Goal: Entertainment & Leisure: Consume media (video, audio)

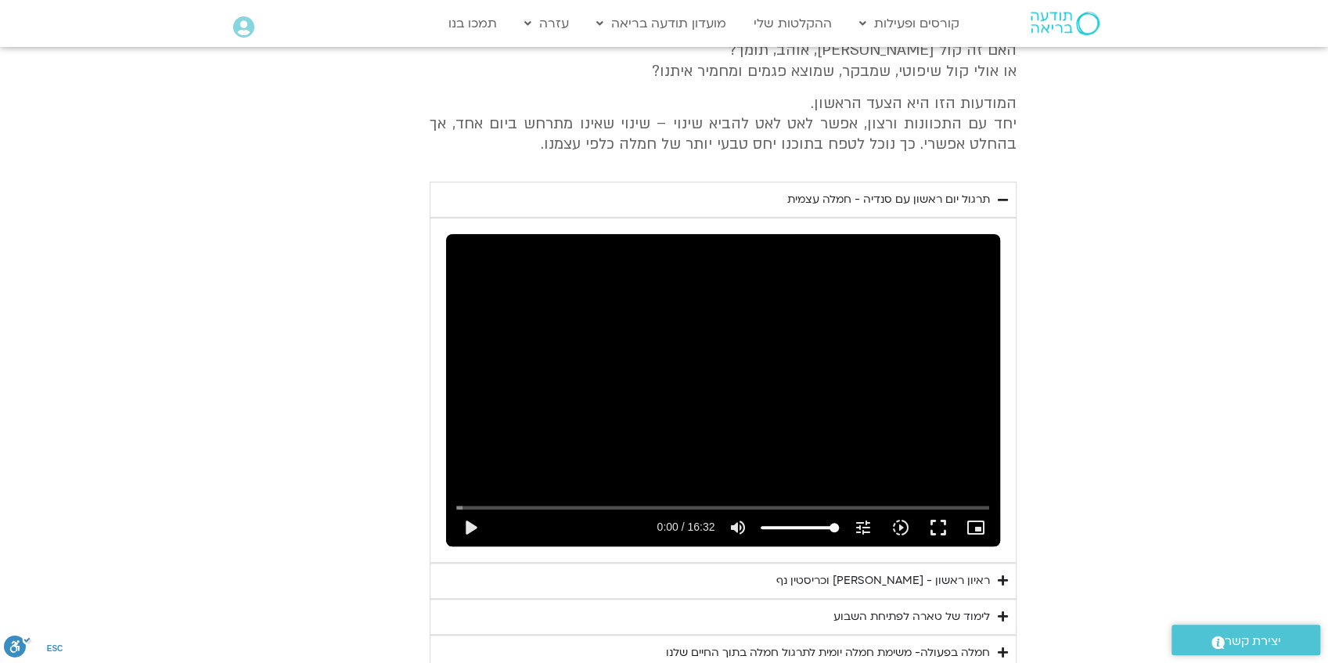
scroll to position [817, 0]
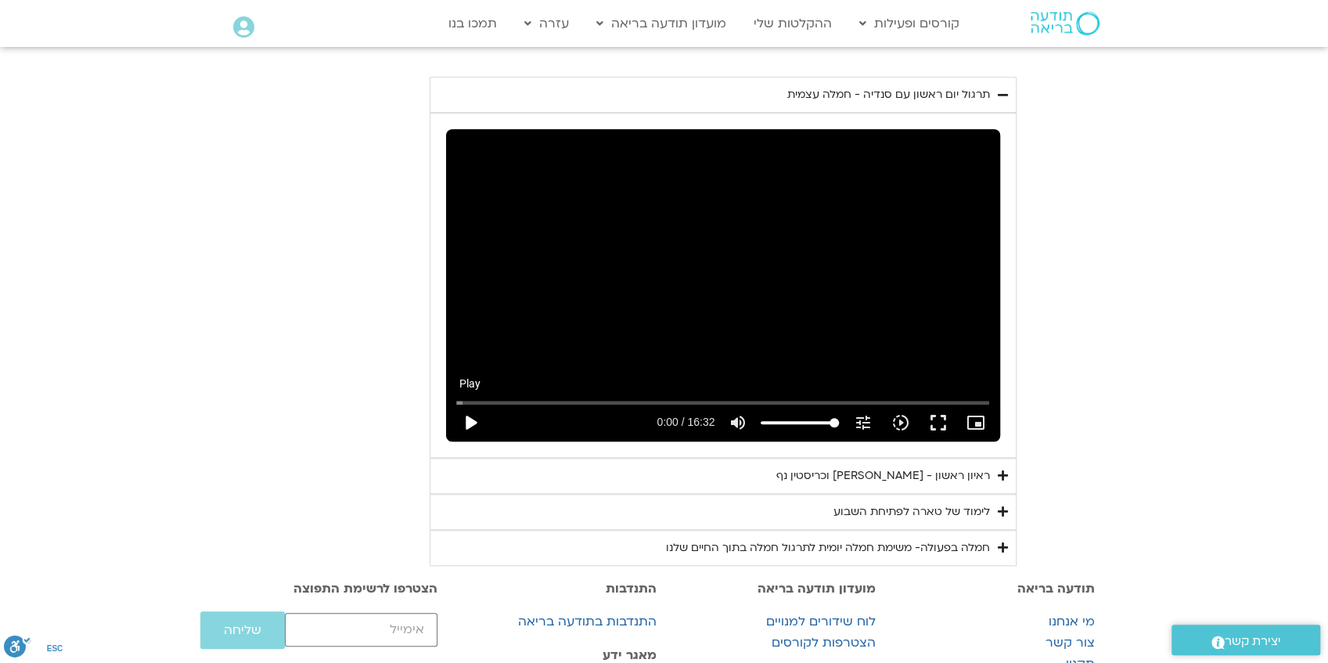
click at [473, 416] on button "play_arrow" at bounding box center [470, 423] width 38 height 38
click at [473, 416] on button "pause" at bounding box center [470, 423] width 38 height 38
click at [909, 284] on div "Skip Ad 16:32 pause 7:31 / 16:32 volume_up Mute tune Resolution Auto 240p slow_…" at bounding box center [723, 284] width 554 height 311
drag, startPoint x: 699, startPoint y: 402, endPoint x: 688, endPoint y: 403, distance: 11.0
click at [688, 403] on input "Seek" at bounding box center [723, 401] width 534 height 9
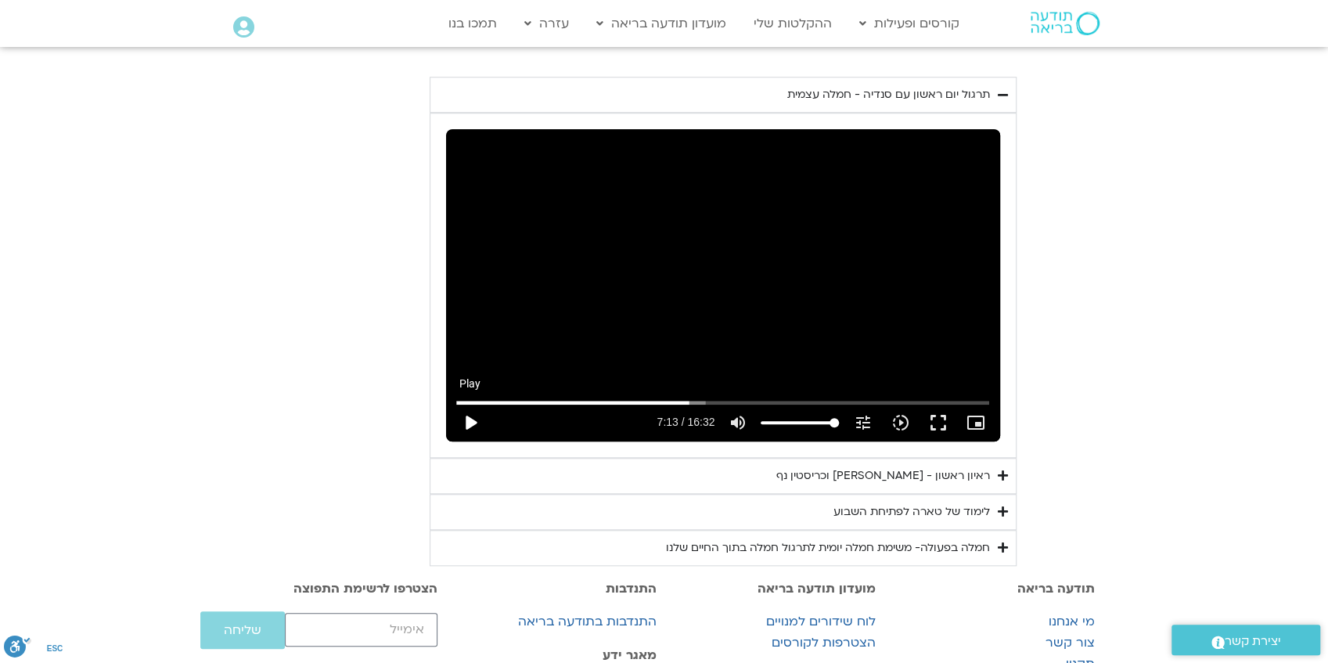
click at [470, 420] on button "play_arrow" at bounding box center [470, 423] width 38 height 38
drag, startPoint x: 692, startPoint y: 401, endPoint x: 676, endPoint y: 402, distance: 15.7
click at [676, 402] on input "Seek" at bounding box center [723, 401] width 534 height 9
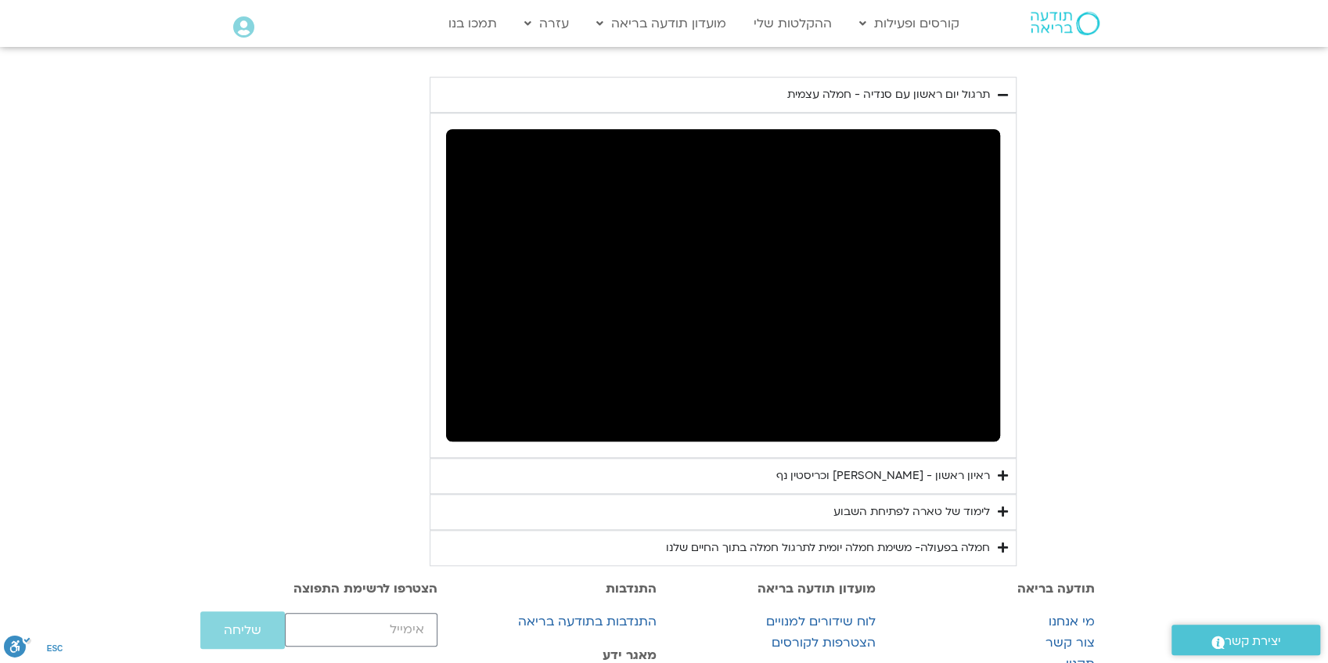
click at [1134, 200] on section "יום ראשון - חמלה עצמית השבוע שלנו מתחיל מהבסיס, תרגול של חמלה עצמית – נוכחת וקש…" at bounding box center [664, 206] width 1328 height 719
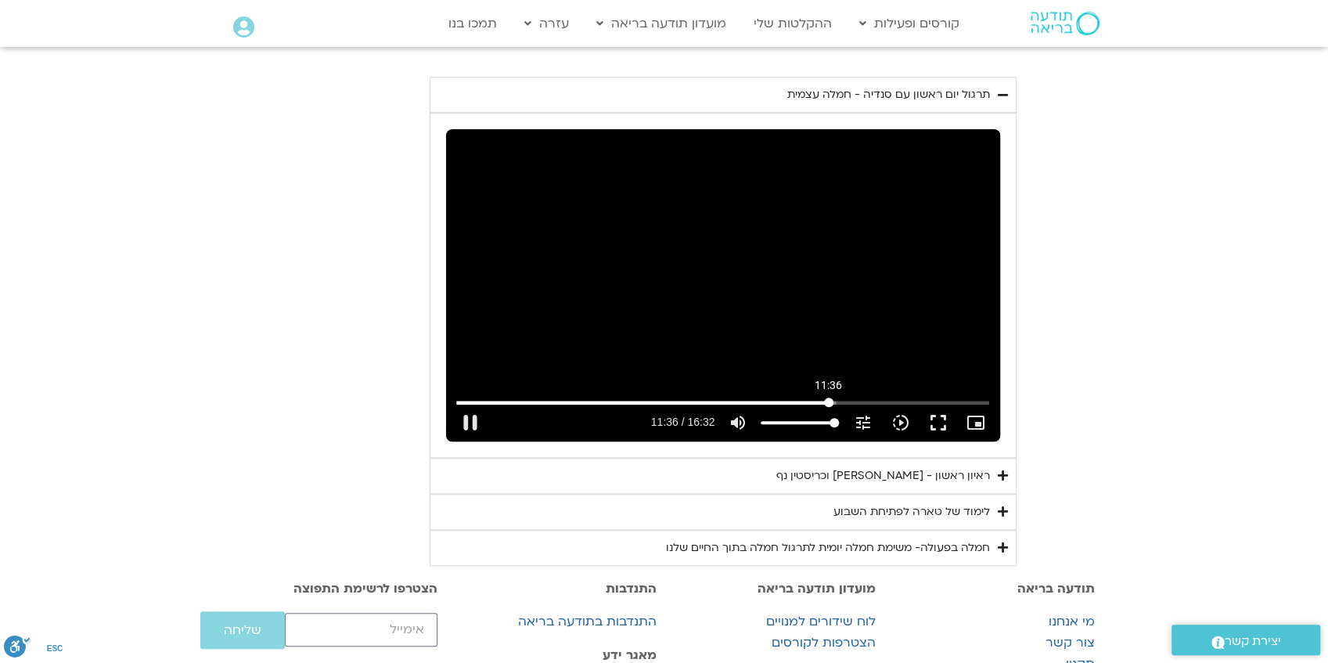
drag, startPoint x: 987, startPoint y: 402, endPoint x: 828, endPoint y: 415, distance: 160.1
click at [828, 407] on input "Seek" at bounding box center [723, 401] width 534 height 9
drag, startPoint x: 828, startPoint y: 401, endPoint x: 804, endPoint y: 404, distance: 23.7
click at [804, 404] on input "Seek" at bounding box center [723, 401] width 534 height 9
drag, startPoint x: 804, startPoint y: 403, endPoint x: 762, endPoint y: 404, distance: 42.3
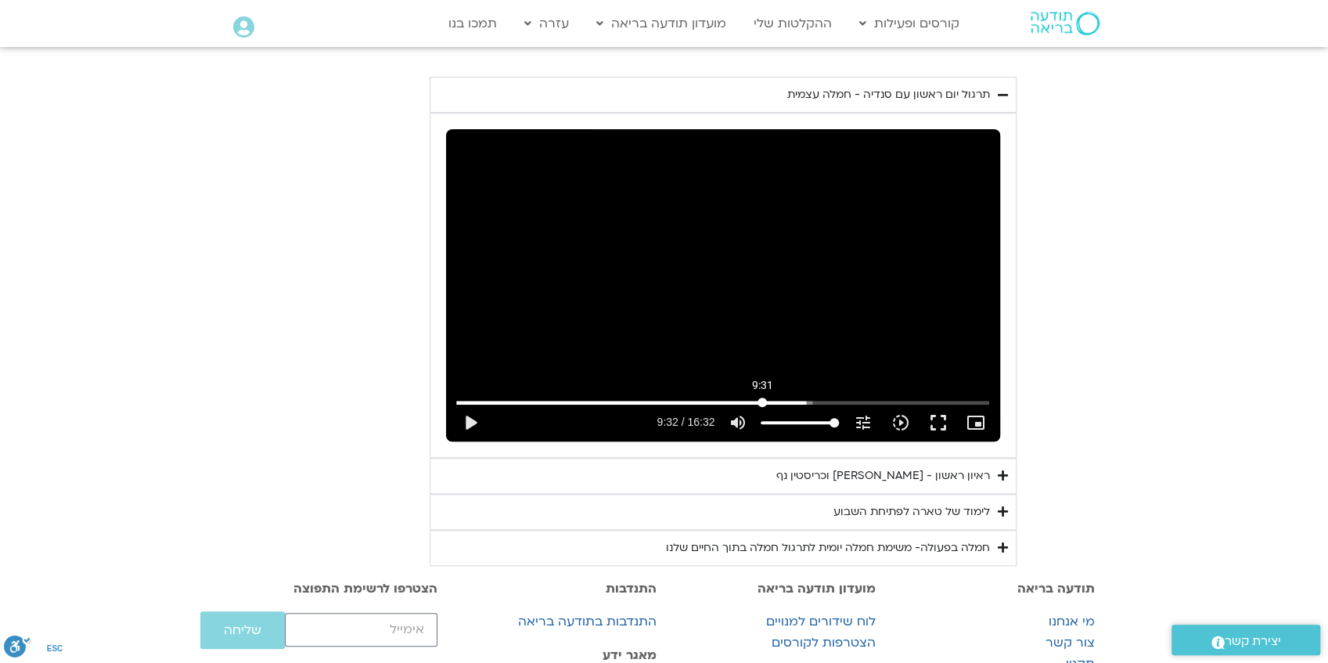
click at [762, 404] on input "Seek" at bounding box center [723, 401] width 534 height 9
click at [469, 423] on button "play_arrow" at bounding box center [470, 423] width 38 height 38
drag, startPoint x: 785, startPoint y: 402, endPoint x: 801, endPoint y: 402, distance: 16.4
click at [801, 402] on input "Seek" at bounding box center [723, 401] width 534 height 9
click at [468, 422] on button "pause" at bounding box center [470, 423] width 38 height 38
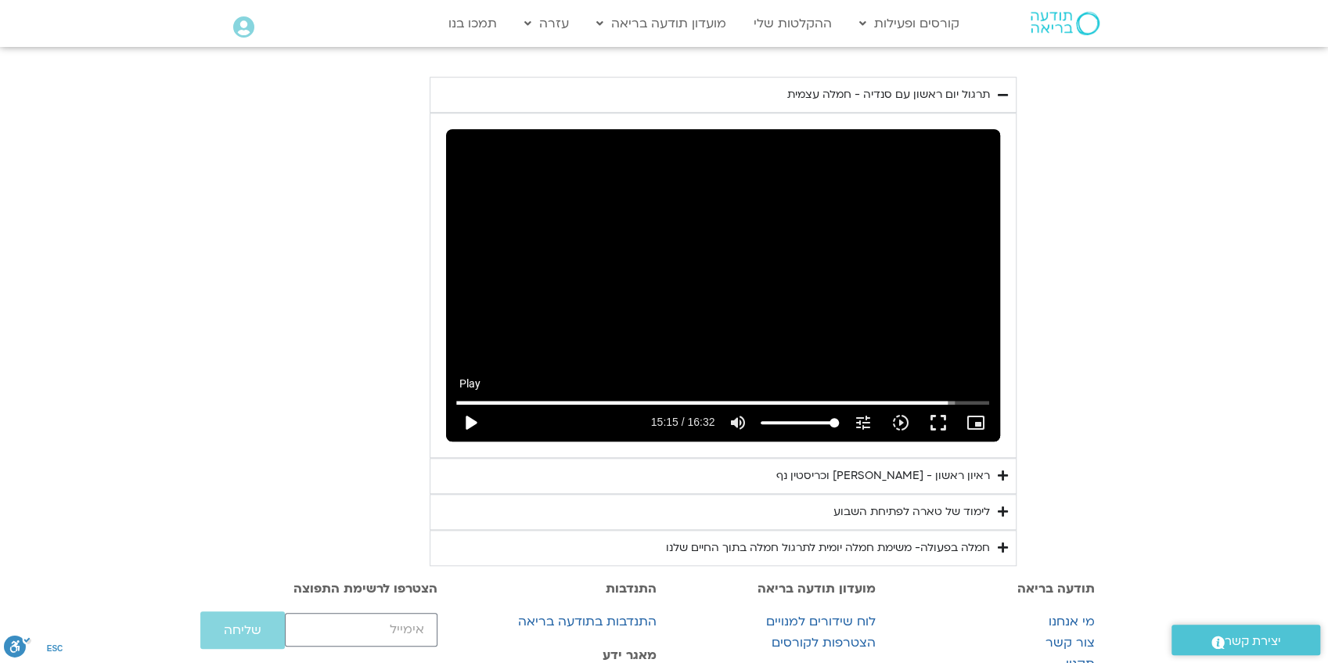
type input "915.209699"
click at [940, 473] on div "ראיון ראשון - [PERSON_NAME] וכריסטין נף" at bounding box center [883, 475] width 214 height 19
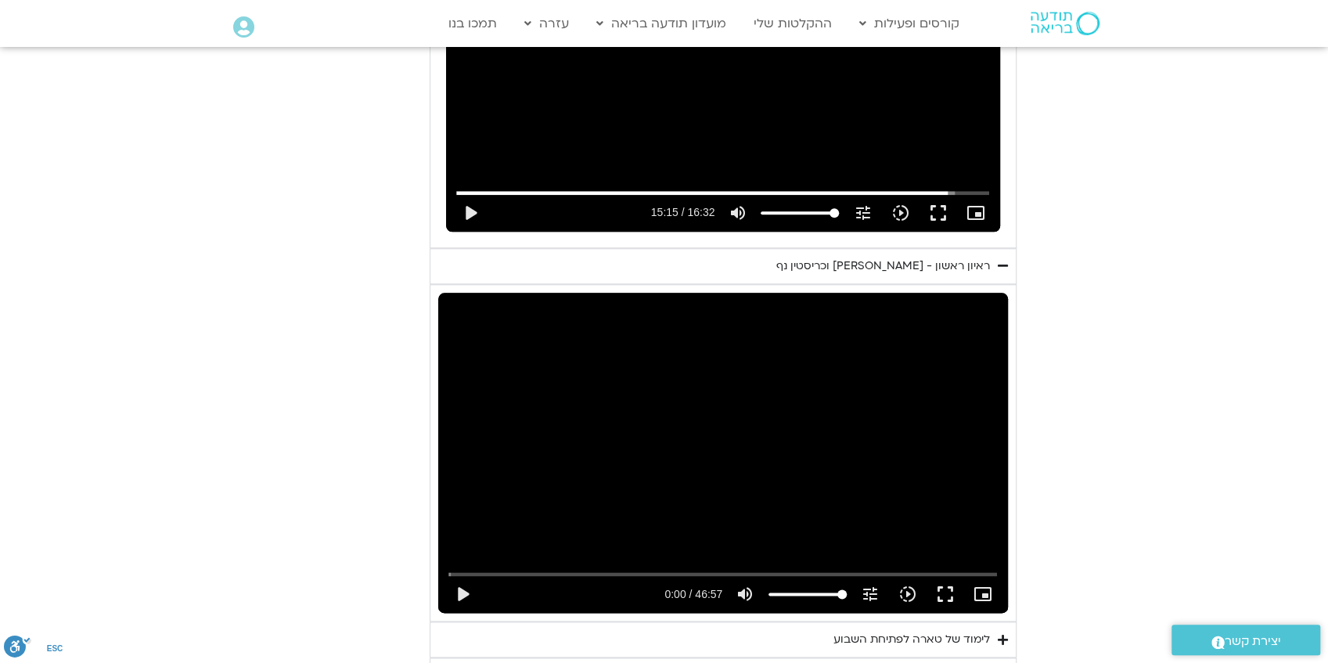
scroll to position [1130, 0]
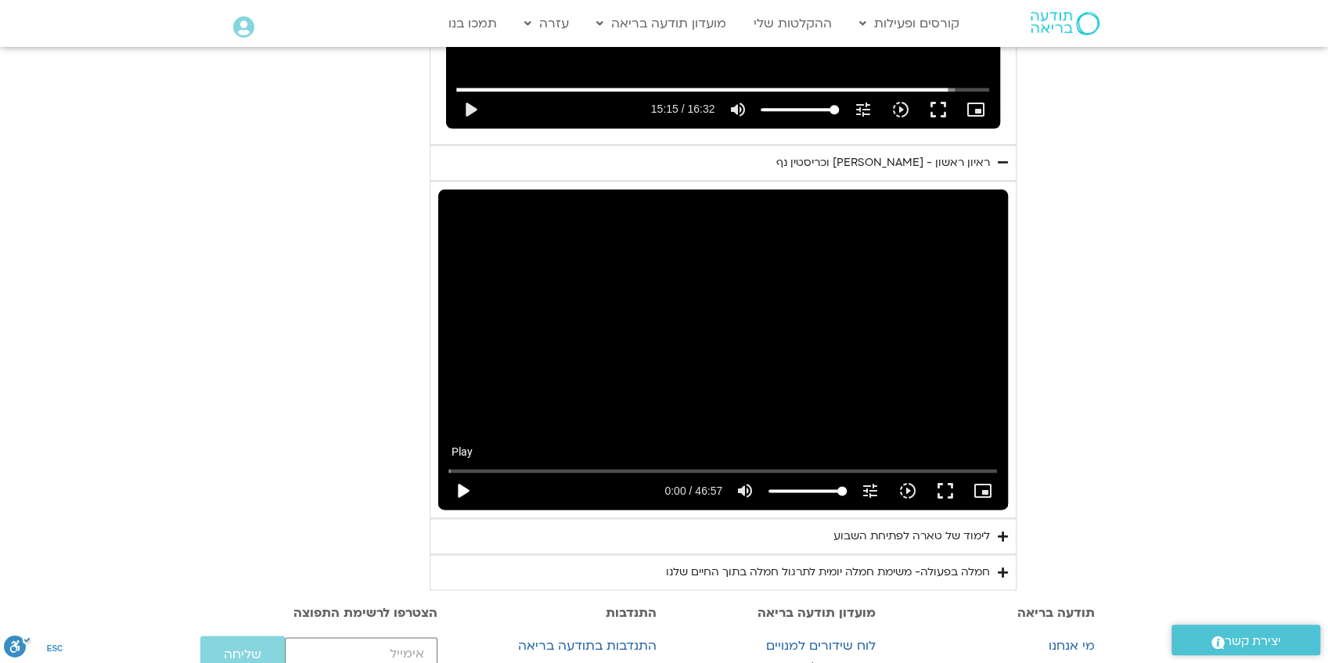
click at [466, 488] on button "play_arrow" at bounding box center [463, 491] width 38 height 38
click at [887, 418] on div "Skip Ad 40:45 pause 1:18 / 46:57 volume_up Mute tune Resolution Auto 720p slow_…" at bounding box center [723, 349] width 570 height 321
type input "78.889321"
drag, startPoint x: 842, startPoint y: 490, endPoint x: 827, endPoint y: 493, distance: 15.2
type input "78.3617424242424"
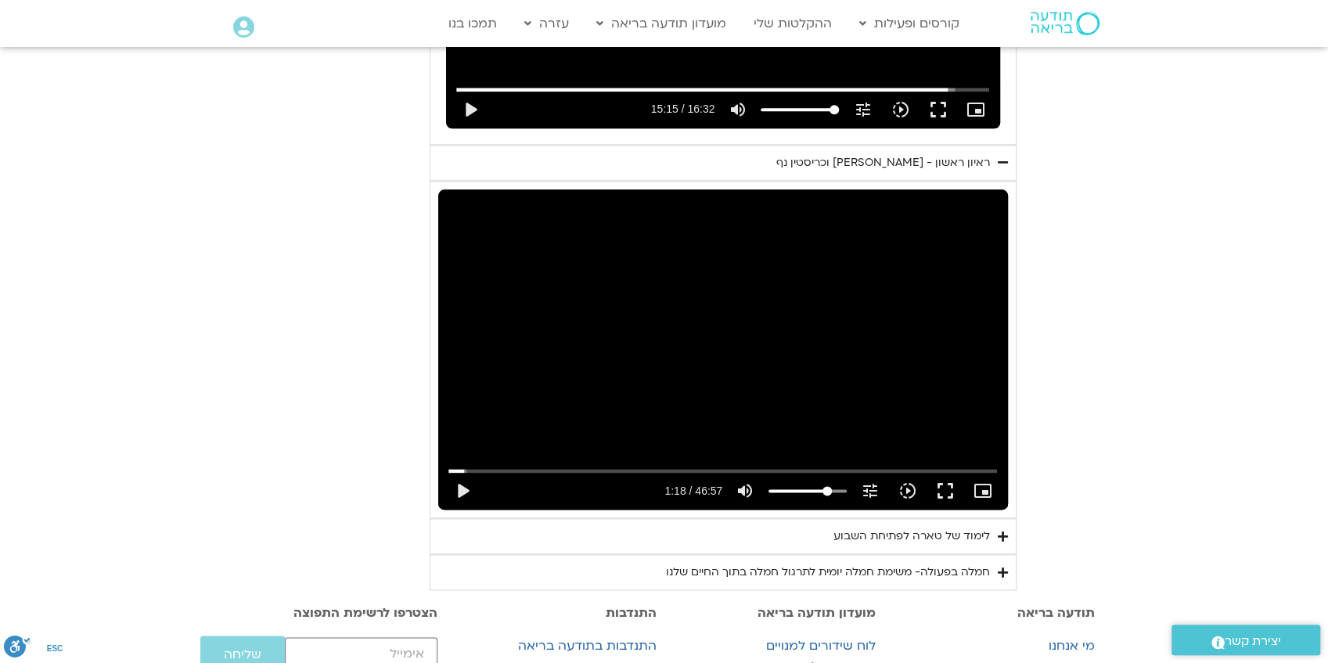
click at [827, 493] on input "Volume" at bounding box center [807, 490] width 78 height 9
click at [944, 363] on div "Skip Ad 34:58 play_arrow 1:18 / 46:57 volume_up Mute tune Resolution Auto 720p …" at bounding box center [723, 349] width 570 height 321
click at [917, 372] on div "Skip Ad 46:57 pause 6:17 / 46:57 volume_up Mute tune Resolution Auto 720p slow_…" at bounding box center [723, 349] width 570 height 321
type input "377.621253"
drag, startPoint x: 825, startPoint y: 491, endPoint x: 809, endPoint y: 491, distance: 16.4
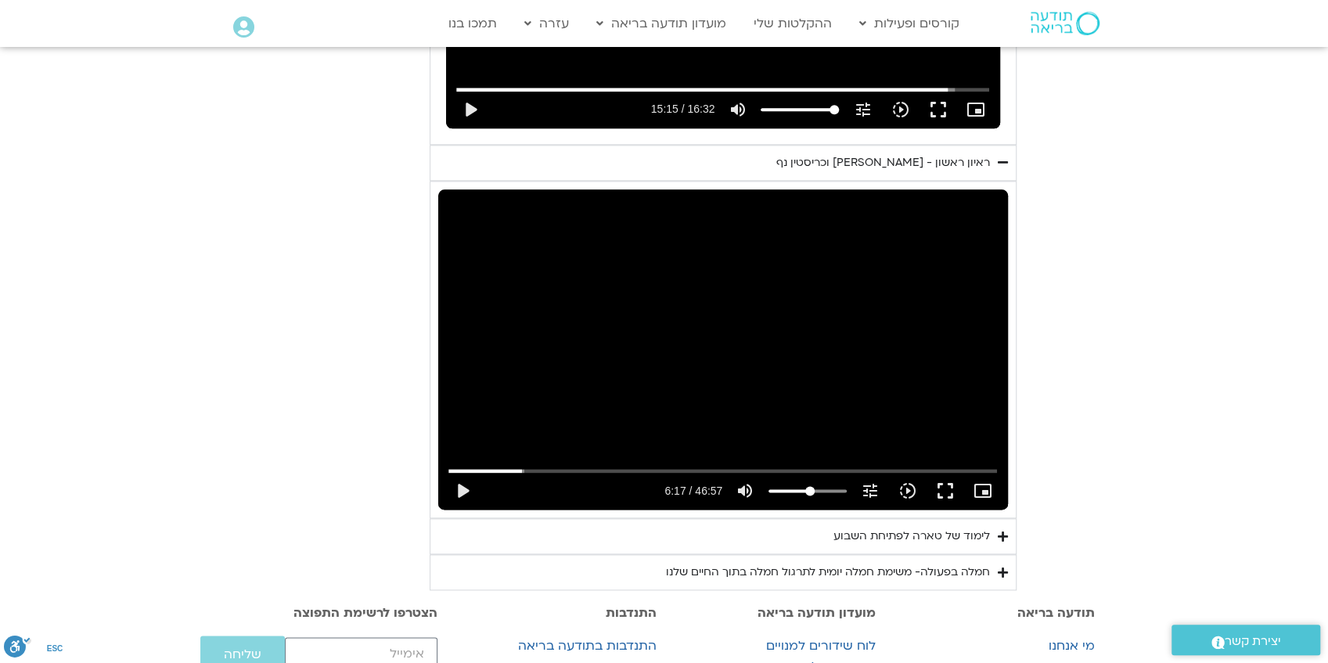
type input "52.6041666666667"
click at [809, 491] on input "Volume" at bounding box center [807, 490] width 78 height 9
click at [938, 416] on div "Skip Ad 34:25 play_arrow 6:17 / 46:57 volume_up Mute tune Resolution Auto 720p …" at bounding box center [723, 349] width 570 height 321
click at [972, 325] on div "Skip Ad 34:25 pause 7:38 / 46:57 volume_up Mute tune Resolution Auto 720p slow_…" at bounding box center [723, 349] width 570 height 321
click at [534, 470] on input "Seek" at bounding box center [722, 469] width 548 height 9
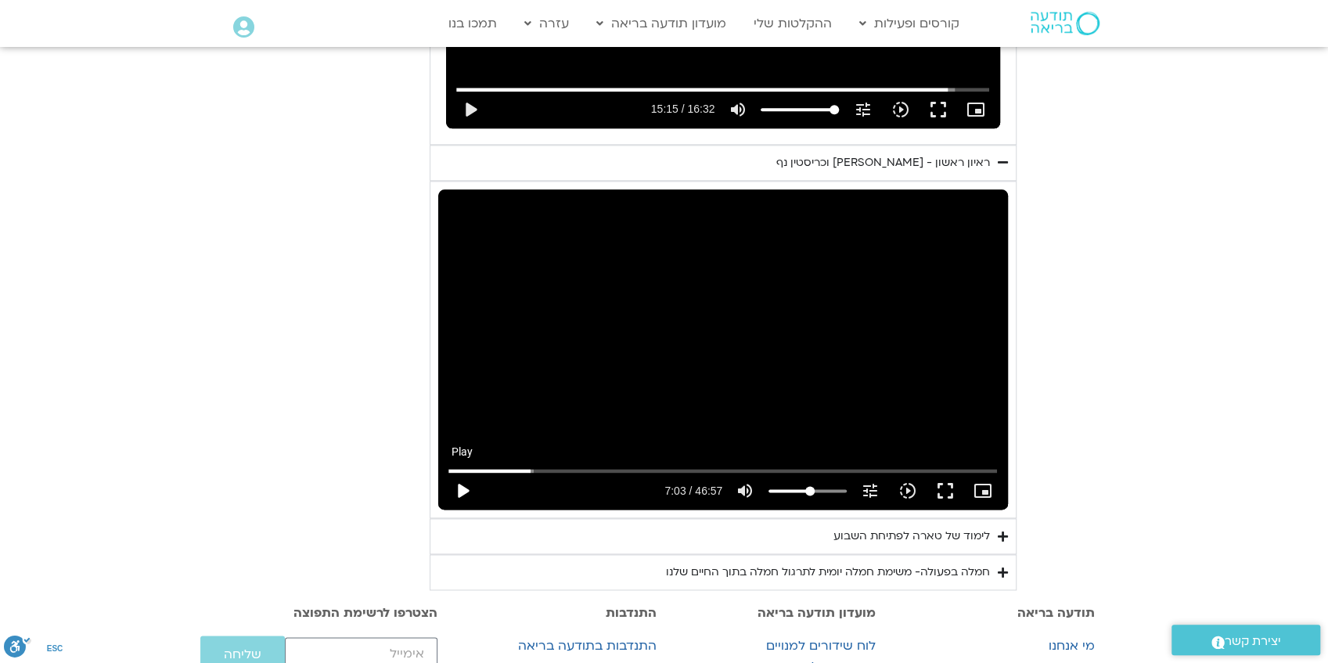
click at [462, 487] on button "play_arrow" at bounding box center [463, 491] width 38 height 38
click at [936, 340] on div "Skip Ad 6:47 pause 8:39 / 46:57 volume_up Mute tune Resolution Auto 720p slow_m…" at bounding box center [723, 349] width 570 height 321
click at [545, 469] on input "Seek" at bounding box center [722, 469] width 548 height 9
click at [872, 352] on div "Skip Ad 7:24 play_arrow 8:06 / 46:57 volume_up Mute tune Resolution Auto 720p s…" at bounding box center [723, 349] width 570 height 321
click at [908, 386] on div "Skip Ad 7:24 pause 9:15 / 46:57 volume_up Mute tune Resolution Auto 720p slow_m…" at bounding box center [723, 349] width 570 height 321
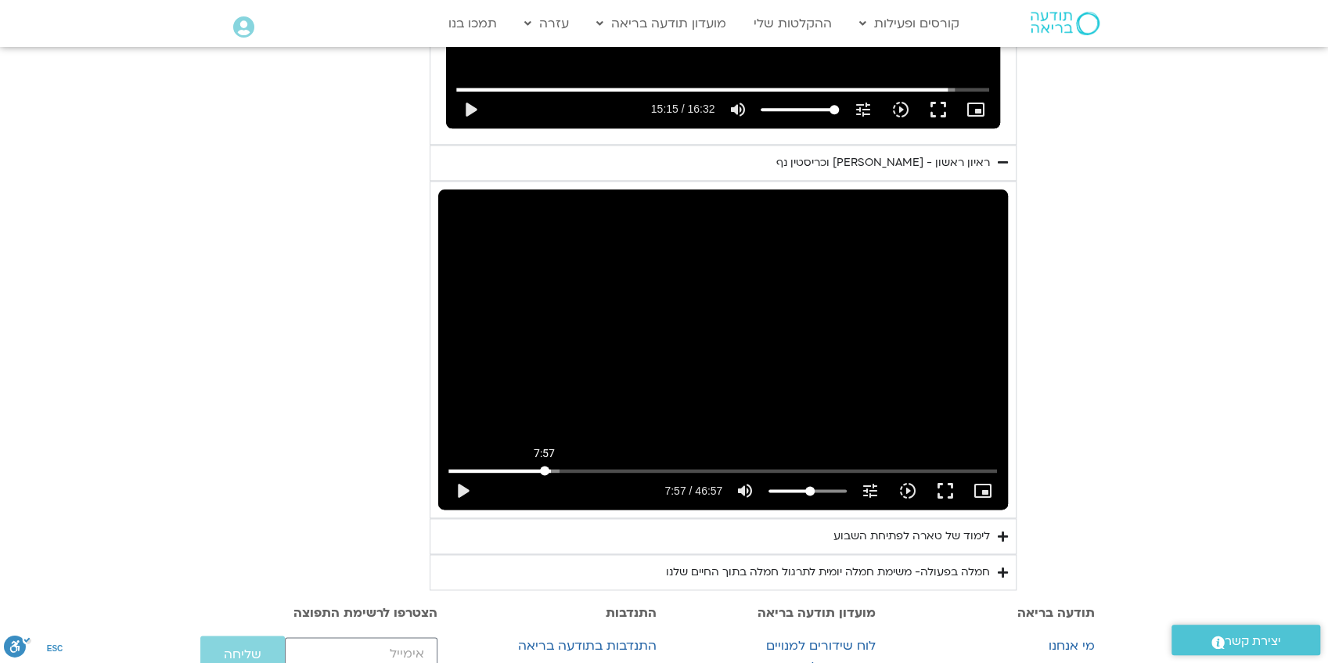
drag, startPoint x: 556, startPoint y: 471, endPoint x: 544, endPoint y: 473, distance: 12.6
click at [544, 473] on input "Seek" at bounding box center [722, 469] width 548 height 9
click at [458, 487] on button "play_arrow" at bounding box center [463, 491] width 38 height 38
click at [731, 309] on div "Skip Ad 5:25 pause 9:34 / 46:57 volume_up Mute tune Resolution Auto 720p slow_m…" at bounding box center [723, 349] width 570 height 321
drag, startPoint x: 564, startPoint y: 470, endPoint x: 555, endPoint y: 471, distance: 9.4
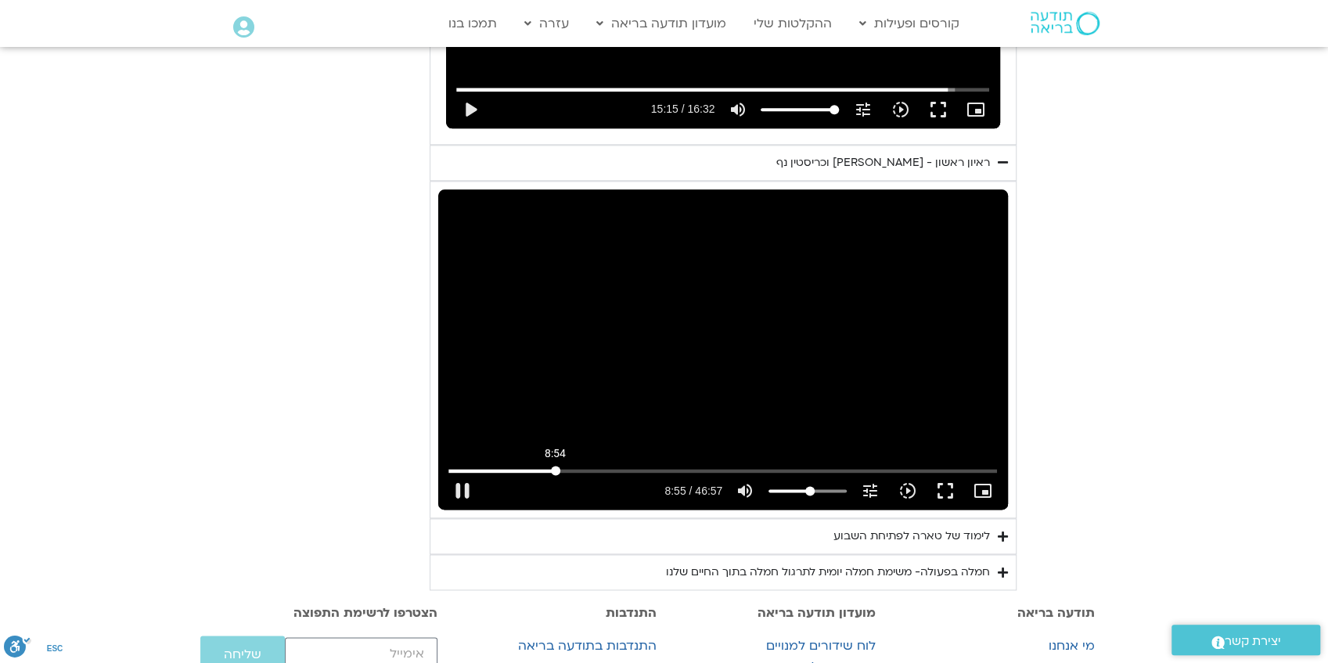
click at [555, 471] on input "Seek" at bounding box center [722, 469] width 548 height 9
click at [648, 420] on div "Skip Ad 9:39 play_arrow 8:55 / 46:57 volume_up Mute tune Resolution Auto 720p s…" at bounding box center [723, 349] width 570 height 321
click at [948, 378] on div "Skip Ad 9:39 pause 9:30 / 46:57 volume_up Mute tune Resolution Auto 720p slow_m…" at bounding box center [723, 349] width 570 height 321
click at [951, 336] on div "Skip Ad 9:39 play_arrow 9:31 / 46:57 volume_up Mute tune Resolution Auto 720p s…" at bounding box center [723, 349] width 570 height 321
click at [542, 286] on div "Skip Ad 9:39 pause 9:33 / 46:57 volume_up Mute tune Resolution Auto 720p slow_m…" at bounding box center [723, 349] width 570 height 321
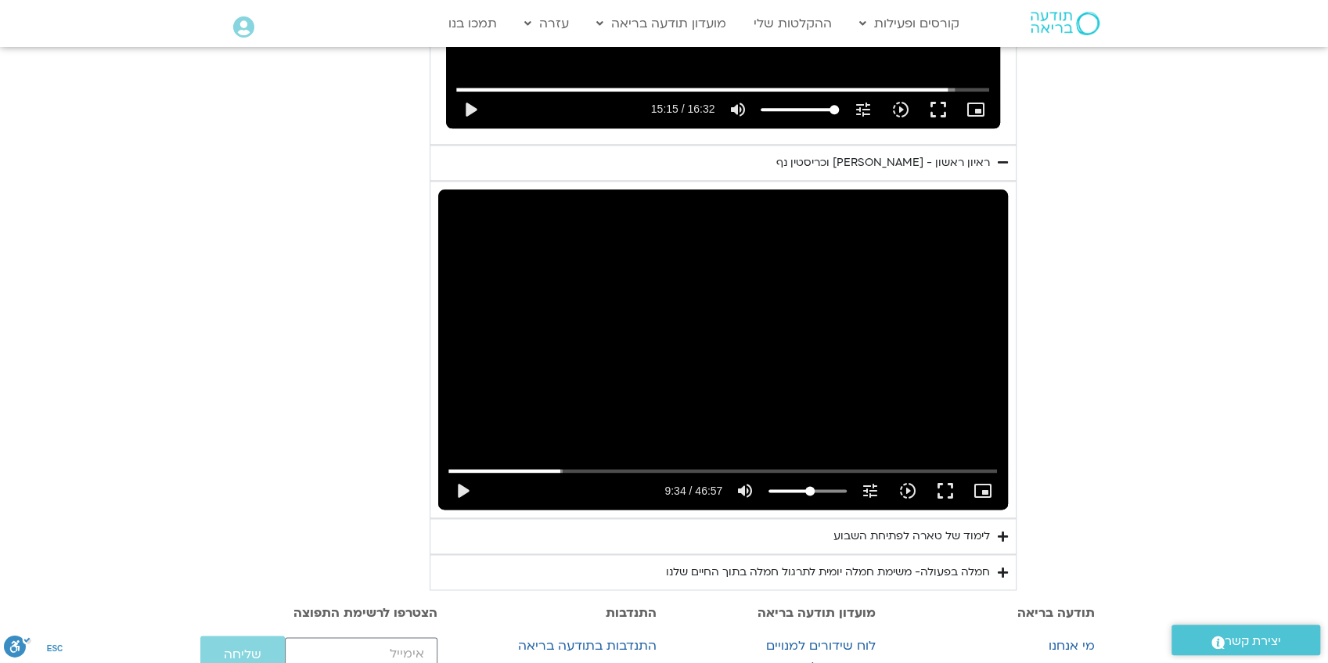
click at [935, 335] on div "Skip Ad 9:39 play_arrow 9:34 / 46:57 volume_up Mute tune Resolution Auto 720p s…" at bounding box center [723, 349] width 570 height 321
click at [681, 362] on div "Skip Ad 9:39 pause 14:16 / 46:57 volume_up Mute tune Resolution Auto 720p slow_…" at bounding box center [723, 349] width 570 height 321
drag, startPoint x: 616, startPoint y: 469, endPoint x: 599, endPoint y: 469, distance: 17.2
click at [599, 469] on input "Seek" at bounding box center [722, 469] width 548 height 9
click at [461, 490] on button "play_arrow" at bounding box center [463, 491] width 38 height 38
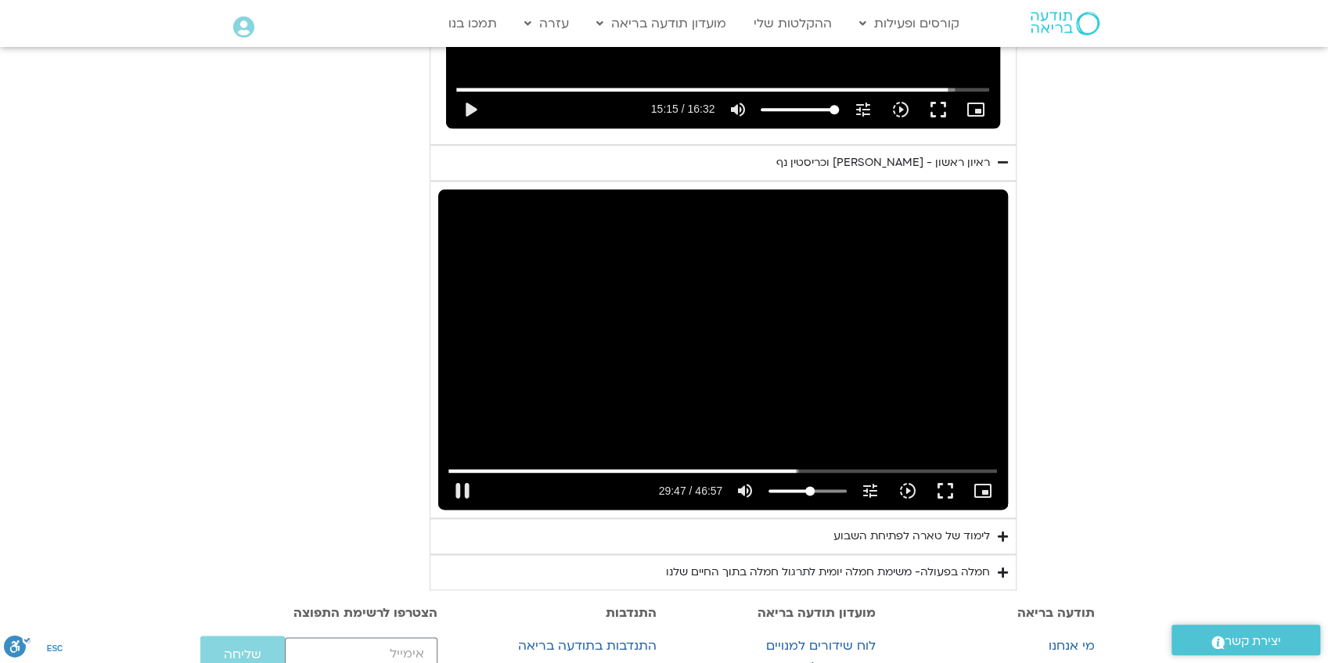
click at [875, 304] on div "Skip Ad 29:19 pause 29:47 / 46:57 volume_up Mute tune Resolution Auto 720p slow…" at bounding box center [723, 349] width 570 height 321
drag, startPoint x: 794, startPoint y: 469, endPoint x: 785, endPoint y: 469, distance: 8.6
click at [785, 469] on input "Seek" at bounding box center [722, 469] width 548 height 9
click at [513, 401] on div "Skip Ad 27:57 play_arrow 29:00 / 46:57 volume_up Mute tune Resolution Auto 720p…" at bounding box center [723, 349] width 570 height 321
click at [925, 396] on div "Skip Ad 27:57 pause 30:14 / 46:57 volume_up Mute tune Resolution Auto 720p slow…" at bounding box center [723, 349] width 570 height 321
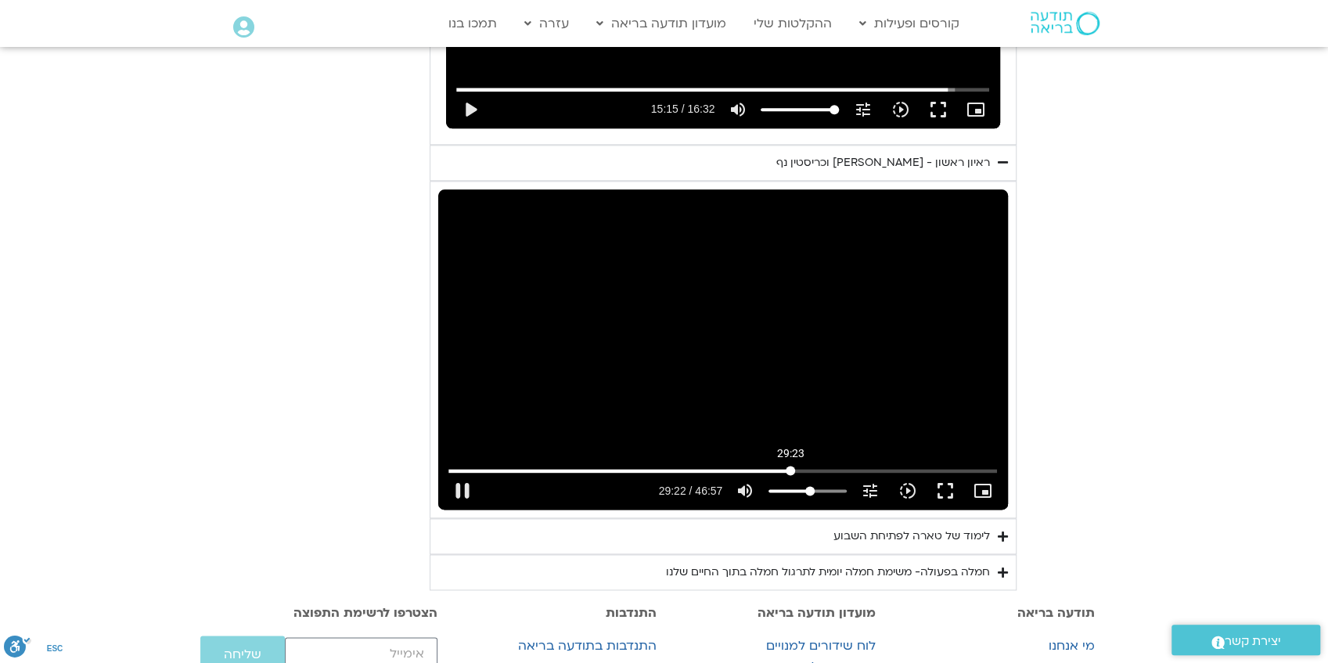
drag, startPoint x: 798, startPoint y: 467, endPoint x: 790, endPoint y: 468, distance: 7.9
click at [790, 468] on input "Seek" at bounding box center [722, 469] width 548 height 9
click at [467, 491] on button "play_arrow" at bounding box center [463, 491] width 38 height 38
click at [673, 374] on div "Skip Ad 41:30 pause 32:12 / 46:57 volume_up Mute tune Resolution Auto 720p slow…" at bounding box center [723, 349] width 570 height 321
drag, startPoint x: 825, startPoint y: 469, endPoint x: 807, endPoint y: 465, distance: 18.3
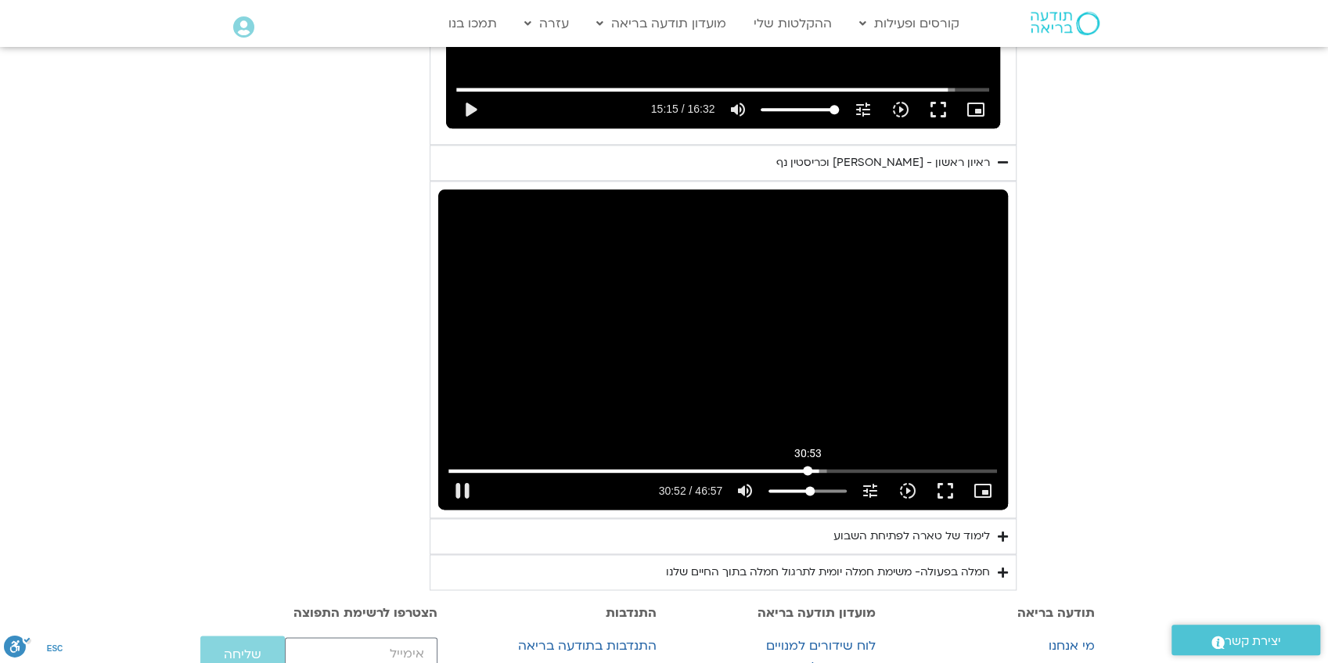
click at [807, 465] on input "Seek" at bounding box center [722, 469] width 548 height 9
click at [824, 371] on div "Skip Ad 30:53 play_arrow 30:52 / 46:57 volume_up Mute tune Resolution Auto 720p…" at bounding box center [723, 349] width 570 height 321
click at [962, 372] on div "Skip Ad 30:53 pause 32:11 / 46:57 volume_up Mute tune Resolution Auto 720p slow…" at bounding box center [723, 349] width 570 height 321
click at [817, 471] on input "Seek" at bounding box center [722, 469] width 548 height 9
click at [909, 394] on div "Skip Ad 32:10 play_arrow 31:44 / 46:57 volume_up Mute tune Resolution Auto 720p…" at bounding box center [723, 349] width 570 height 321
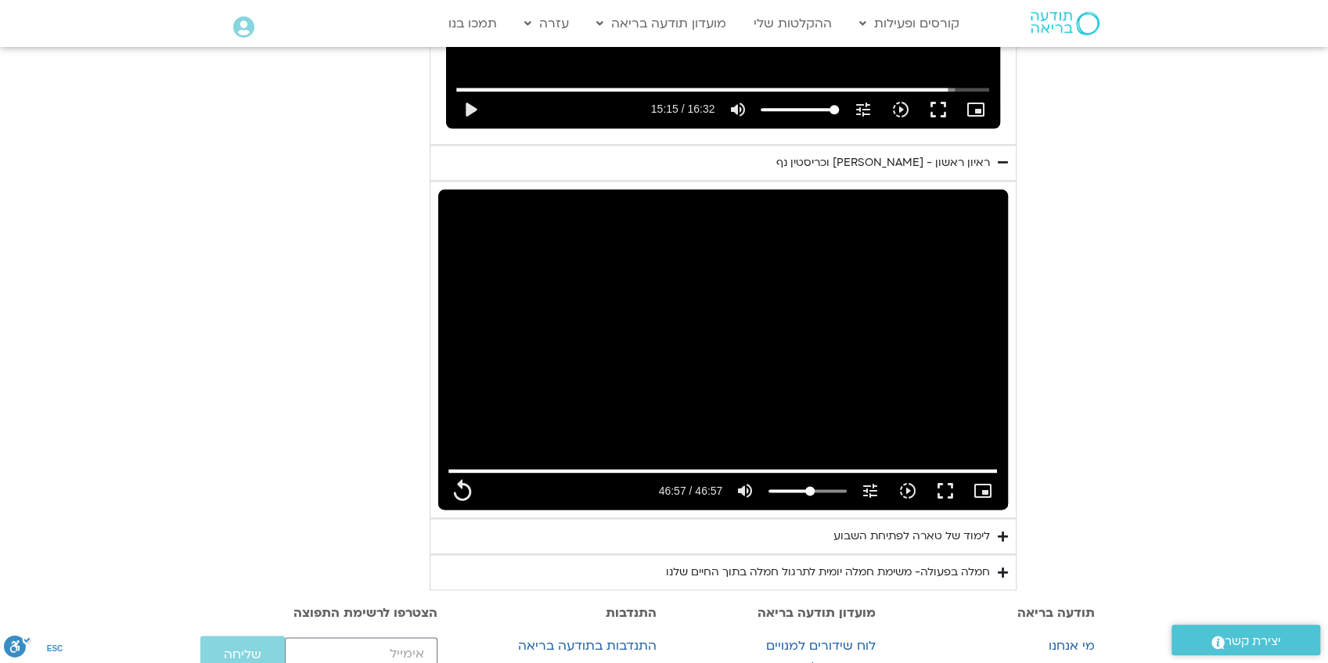
click at [934, 534] on div "לימוד של טארה לפתיחת השבוע" at bounding box center [911, 535] width 156 height 19
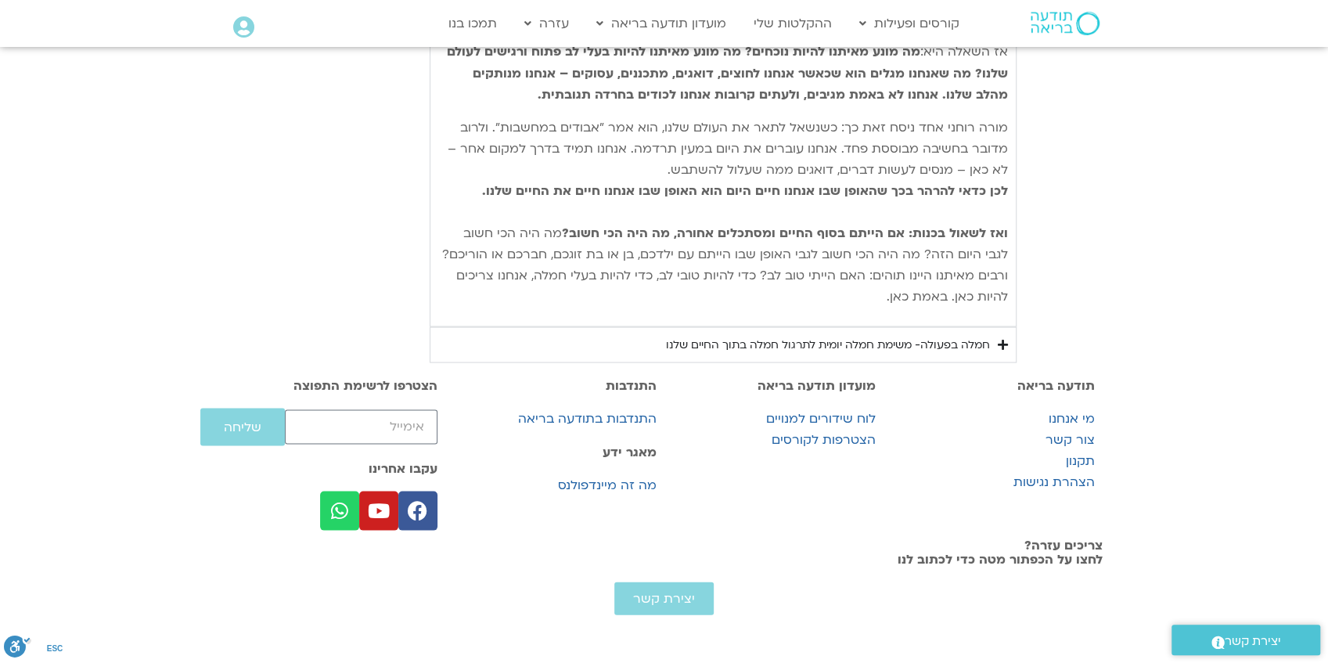
scroll to position [1924, 0]
click at [856, 335] on div "חמלה בפעולה- משימת חמלה יומית לתרגול חמלה בתוך החיים שלנו" at bounding box center [828, 344] width 324 height 19
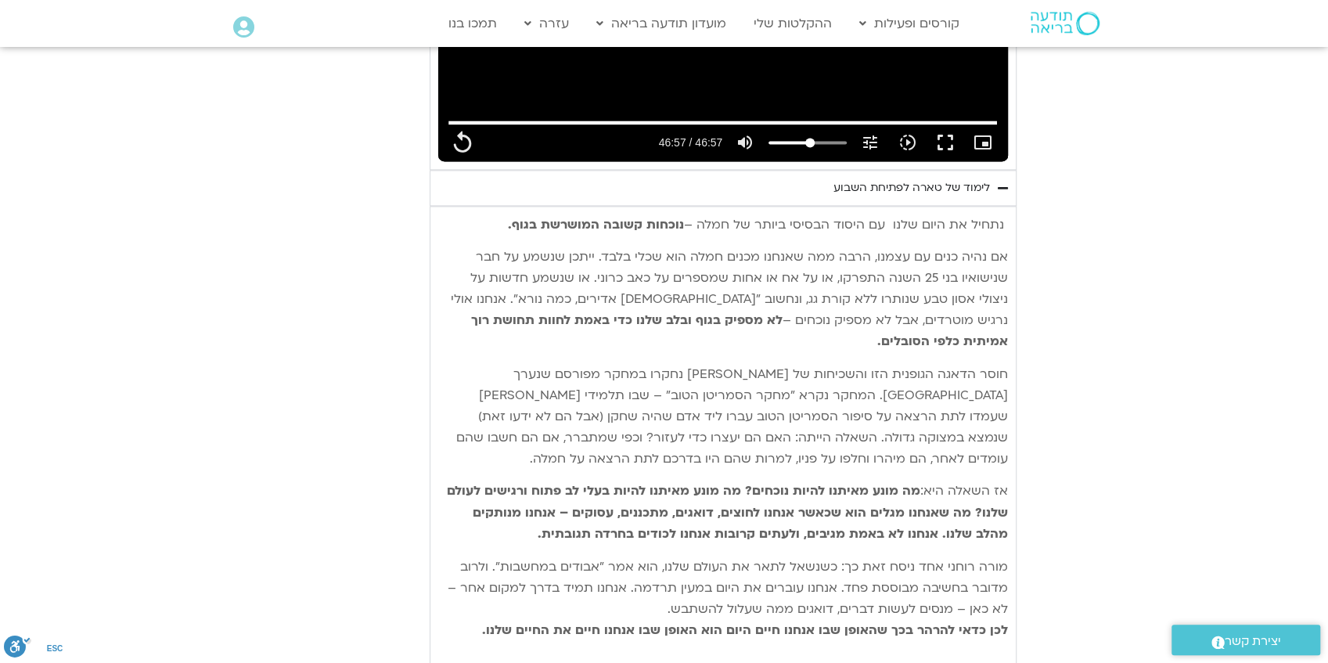
scroll to position [1217, 0]
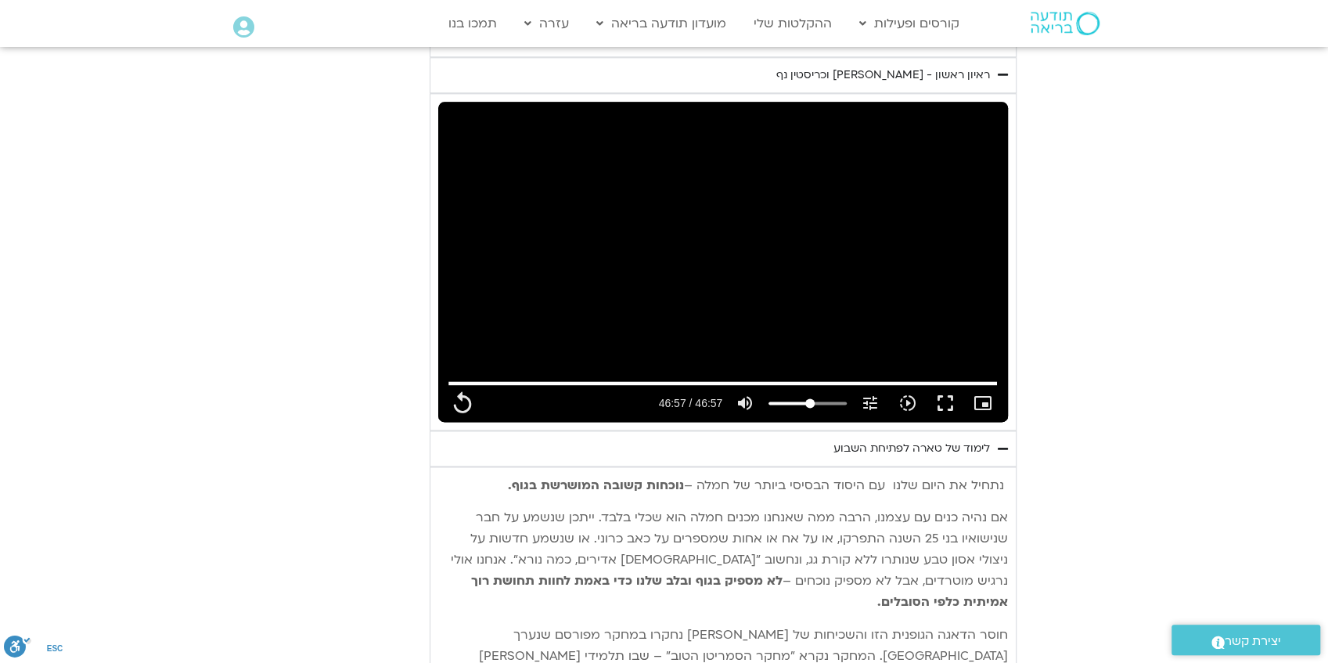
type input "2817.733333"
